Goal: Transaction & Acquisition: Obtain resource

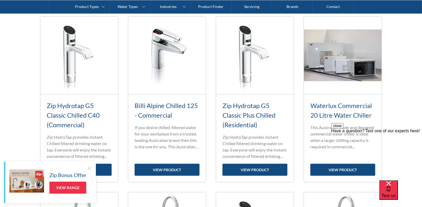
scroll to position [294, 0]
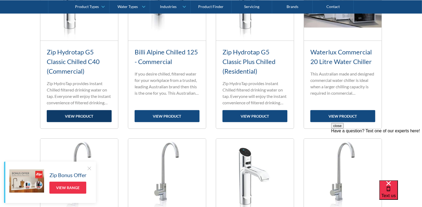
click at [88, 114] on link "view product" at bounding box center [79, 116] width 65 height 12
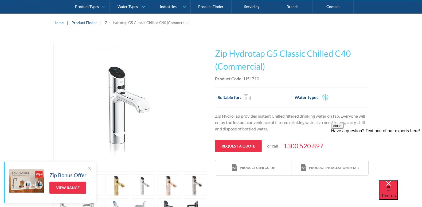
scroll to position [133, 0]
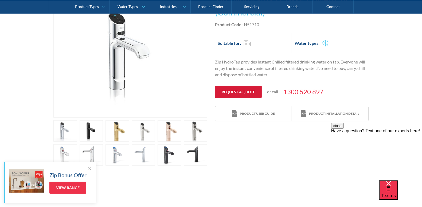
click at [242, 92] on link "Request a quote" at bounding box center [238, 92] width 47 height 12
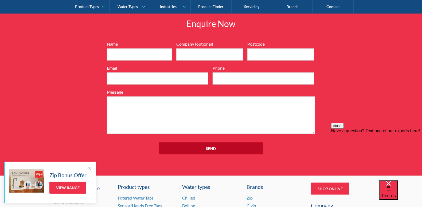
scroll to position [576, 0]
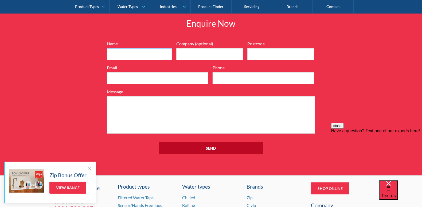
click at [131, 55] on input "Name" at bounding box center [139, 54] width 65 height 12
type input "Jane Berg"
click at [193, 49] on input "Company (optional)" at bounding box center [209, 54] width 67 height 12
type input "S"
click at [271, 58] on input "Postcode" at bounding box center [280, 54] width 67 height 12
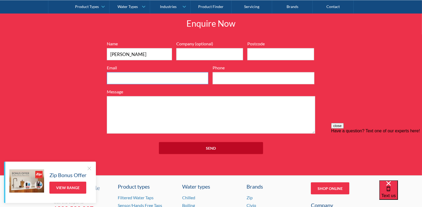
drag, startPoint x: 177, startPoint y: 73, endPoint x: 164, endPoint y: 75, distance: 13.2
click at [177, 73] on input "Email" at bounding box center [157, 78] width 101 height 12
type input "jane.berg@skycity.co.nz"
type input "AK05"
type input "2014"
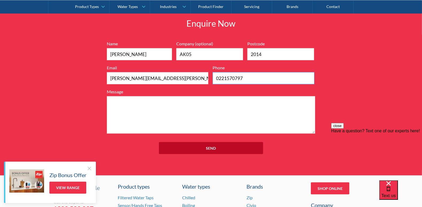
click at [244, 80] on input "0221570797" at bounding box center [262, 78] width 101 height 12
drag, startPoint x: 246, startPoint y: 78, endPoint x: 167, endPoint y: 79, distance: 79.5
click at [167, 79] on div "Name Jane Berg Company (optional) AK05 Postcode 2014 Email jane.berg@skycity.co…" at bounding box center [210, 87] width 213 height 93
type input "021 336 352"
click at [124, 100] on textarea "Message" at bounding box center [211, 114] width 208 height 37
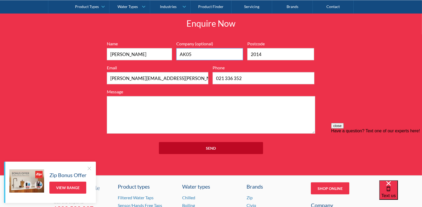
drag, startPoint x: 198, startPoint y: 55, endPoint x: 190, endPoint y: 53, distance: 7.8
click at [198, 55] on input "AK05" at bounding box center [209, 54] width 67 height 12
drag, startPoint x: 190, startPoint y: 53, endPoint x: 158, endPoint y: 53, distance: 32.3
click at [161, 54] on div "Name Jane Berg Company (optional) AK05 Postcode 2014 Email jane.berg@skycity.co…" at bounding box center [210, 87] width 213 height 93
click at [161, 130] on textarea "Message" at bounding box center [211, 114] width 208 height 37
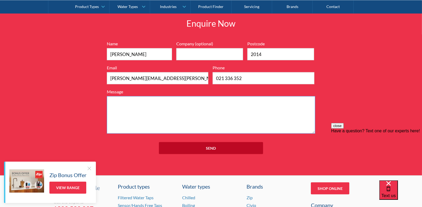
click at [161, 113] on textarea "Message" at bounding box center [211, 114] width 208 height 37
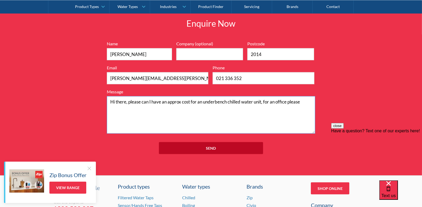
click at [263, 101] on textarea "Hi there, please can I have an approx cost for an underbench chilled water unit…" at bounding box center [211, 114] width 208 height 37
drag, startPoint x: 298, startPoint y: 100, endPoint x: 303, endPoint y: 101, distance: 5.4
click at [298, 101] on textarea "Hi there, please can I have an approx cost for an underbench chilled water unit…" at bounding box center [211, 114] width 208 height 37
click at [305, 102] on textarea "Hi there, please can I have an approx cost for an underbench chilled water unit…" at bounding box center [211, 114] width 208 height 37
drag, startPoint x: 168, startPoint y: 101, endPoint x: 184, endPoint y: 102, distance: 16.0
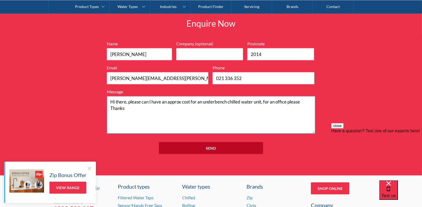
click at [184, 102] on textarea "Hi there, please can I have an approx cost for an underbench chilled water unit…" at bounding box center [211, 114] width 208 height 37
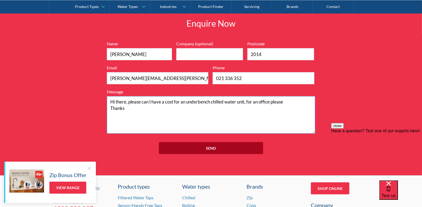
type textarea "Hi there, please can I have a cost for an underbench chilled water unit, for an…"
click at [210, 149] on input "Send" at bounding box center [211, 148] width 104 height 12
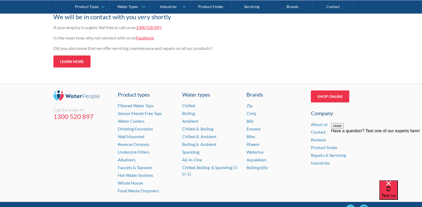
scroll to position [132, 0]
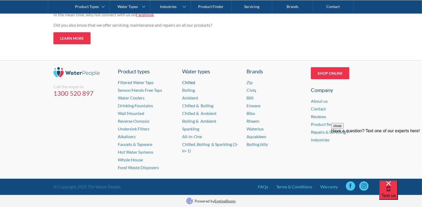
click at [189, 81] on link "Chilled" at bounding box center [188, 82] width 13 height 5
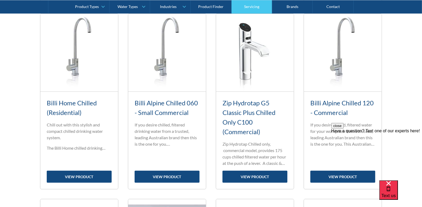
scroll to position [395, 0]
